Goal: Task Accomplishment & Management: Use online tool/utility

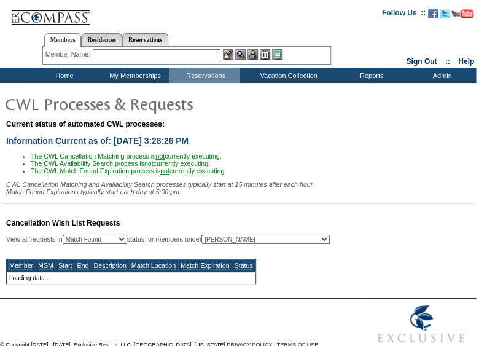
select select "50"
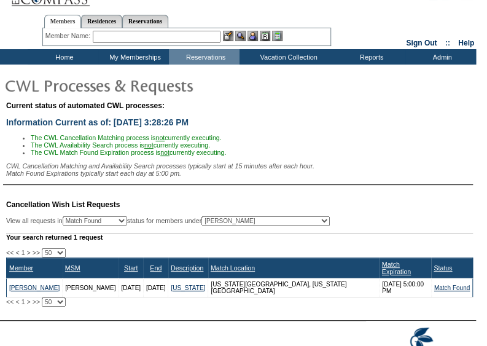
scroll to position [19, 0]
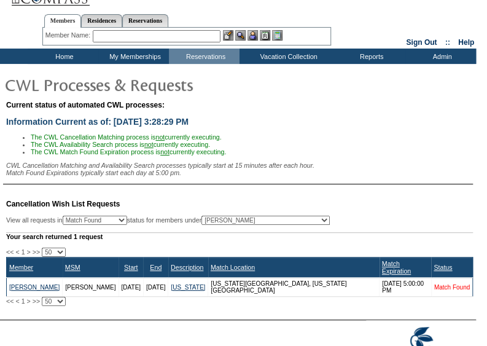
click at [455, 285] on link "Match Found" at bounding box center [453, 287] width 36 height 7
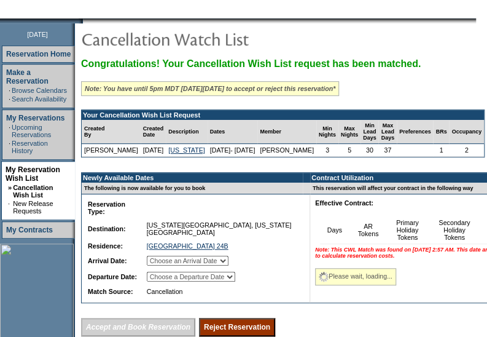
scroll to position [139, 0]
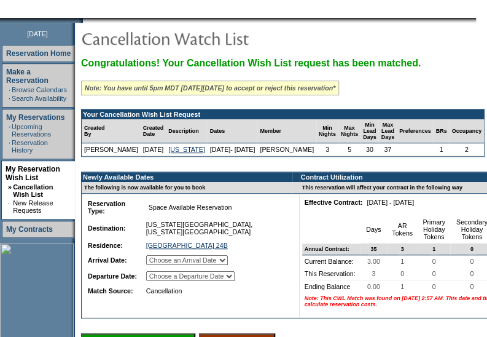
click at [224, 265] on select "Choose an Arrival Date [DATE] [DATE] [DATE]" at bounding box center [187, 260] width 82 height 10
select select "[DATE]"
click at [161, 264] on select "Choose an Arrival Date [DATE] [DATE] [DATE]" at bounding box center [187, 260] width 82 height 10
click at [219, 281] on select "Choose a Departure Date [DATE] [DATE] [DATE]" at bounding box center [190, 276] width 89 height 10
select select "[DATE]"
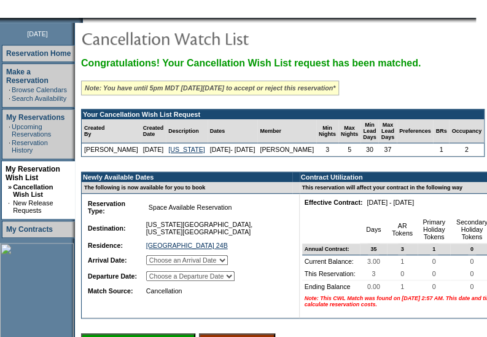
click at [162, 281] on select "Choose a Departure Date [DATE] [DATE] [DATE]" at bounding box center [190, 276] width 89 height 10
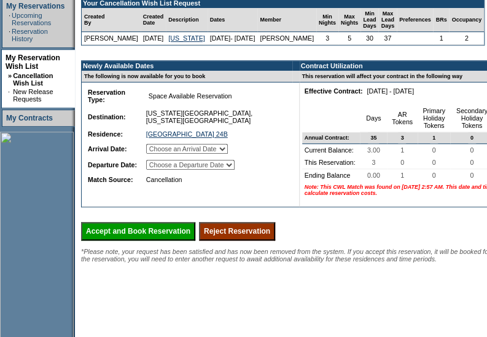
scroll to position [254, 0]
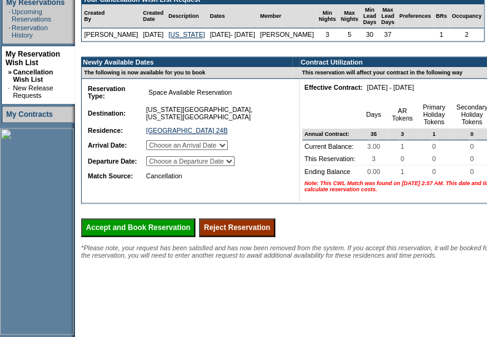
click at [173, 237] on input "Accept and Book Reservation" at bounding box center [138, 227] width 114 height 18
